Goal: Navigation & Orientation: Find specific page/section

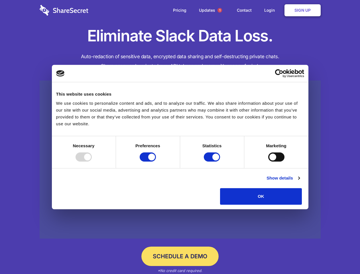
click at [92, 161] on div at bounding box center [84, 156] width 16 height 9
click at [156, 161] on input "Preferences" at bounding box center [148, 156] width 16 height 9
checkbox input "false"
click at [213, 161] on input "Statistics" at bounding box center [212, 156] width 16 height 9
checkbox input "false"
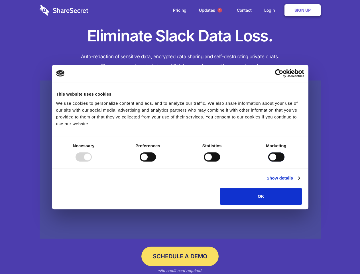
click at [268, 161] on input "Marketing" at bounding box center [276, 156] width 16 height 9
checkbox input "true"
click at [300, 181] on link "Show details" at bounding box center [282, 177] width 33 height 7
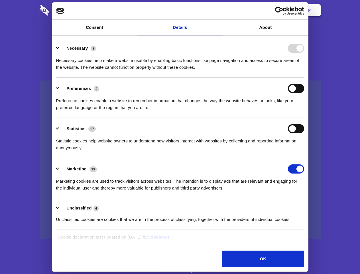
click at [304, 78] on li "Necessary 7 Necessary cookies help make a website usable by enabling basic func…" at bounding box center [180, 57] width 248 height 40
click at [219, 10] on span "1" at bounding box center [219, 10] width 5 height 5
